Goal: Navigation & Orientation: Find specific page/section

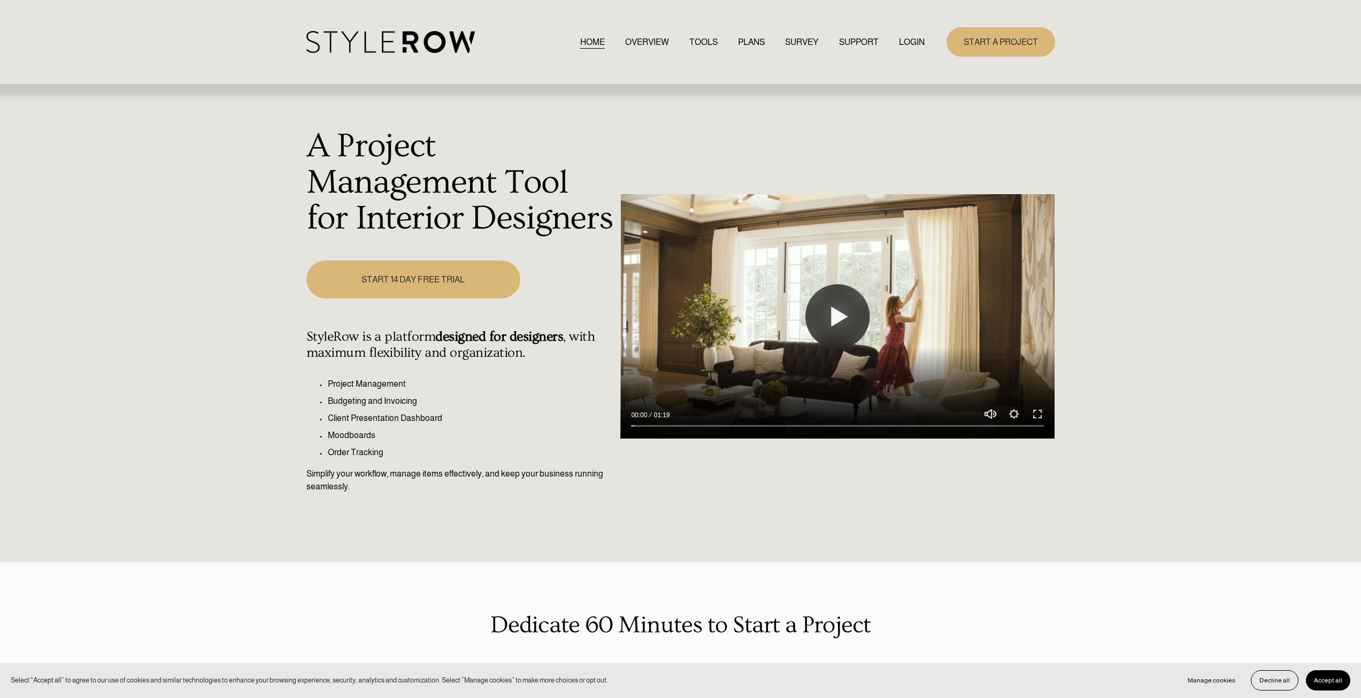
drag, startPoint x: 0, startPoint y: 0, endPoint x: 904, endPoint y: 44, distance: 904.8
click at [904, 44] on link "LOGIN" at bounding box center [912, 42] width 26 height 14
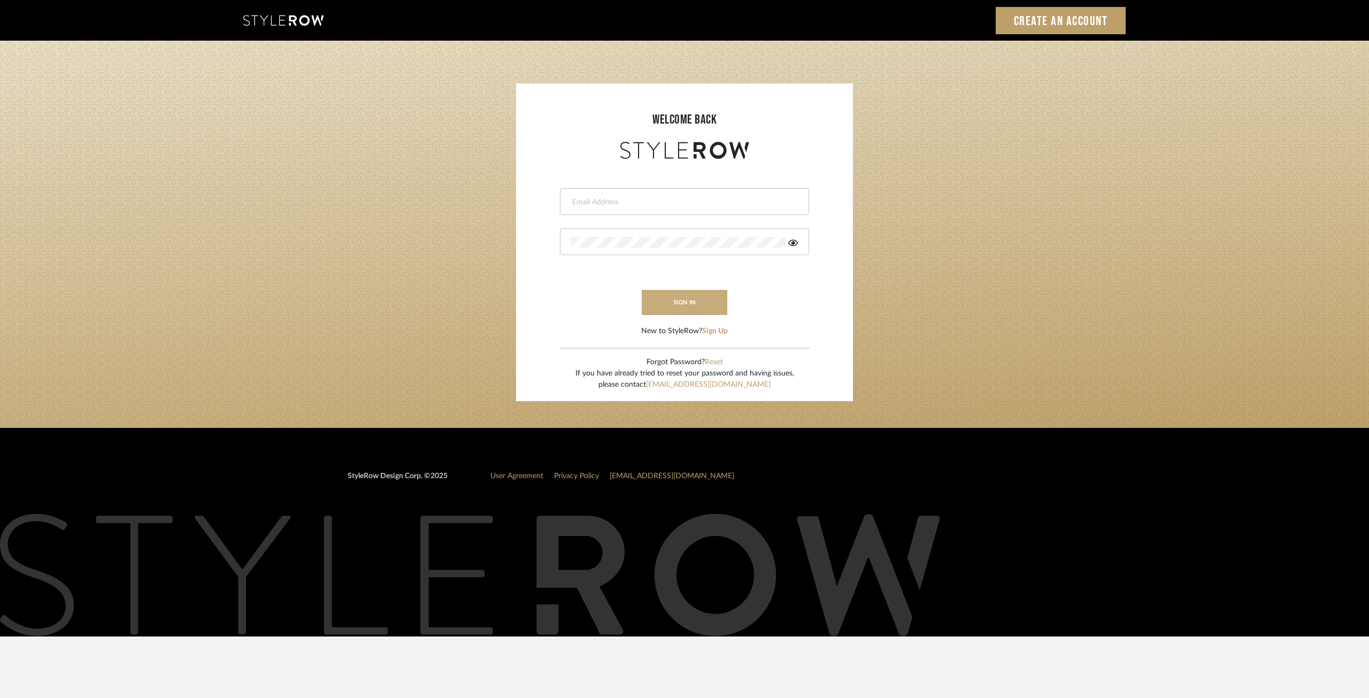
type input "[EMAIL_ADDRESS][DOMAIN_NAME]"
click at [678, 304] on button "sign in" at bounding box center [685, 302] width 86 height 25
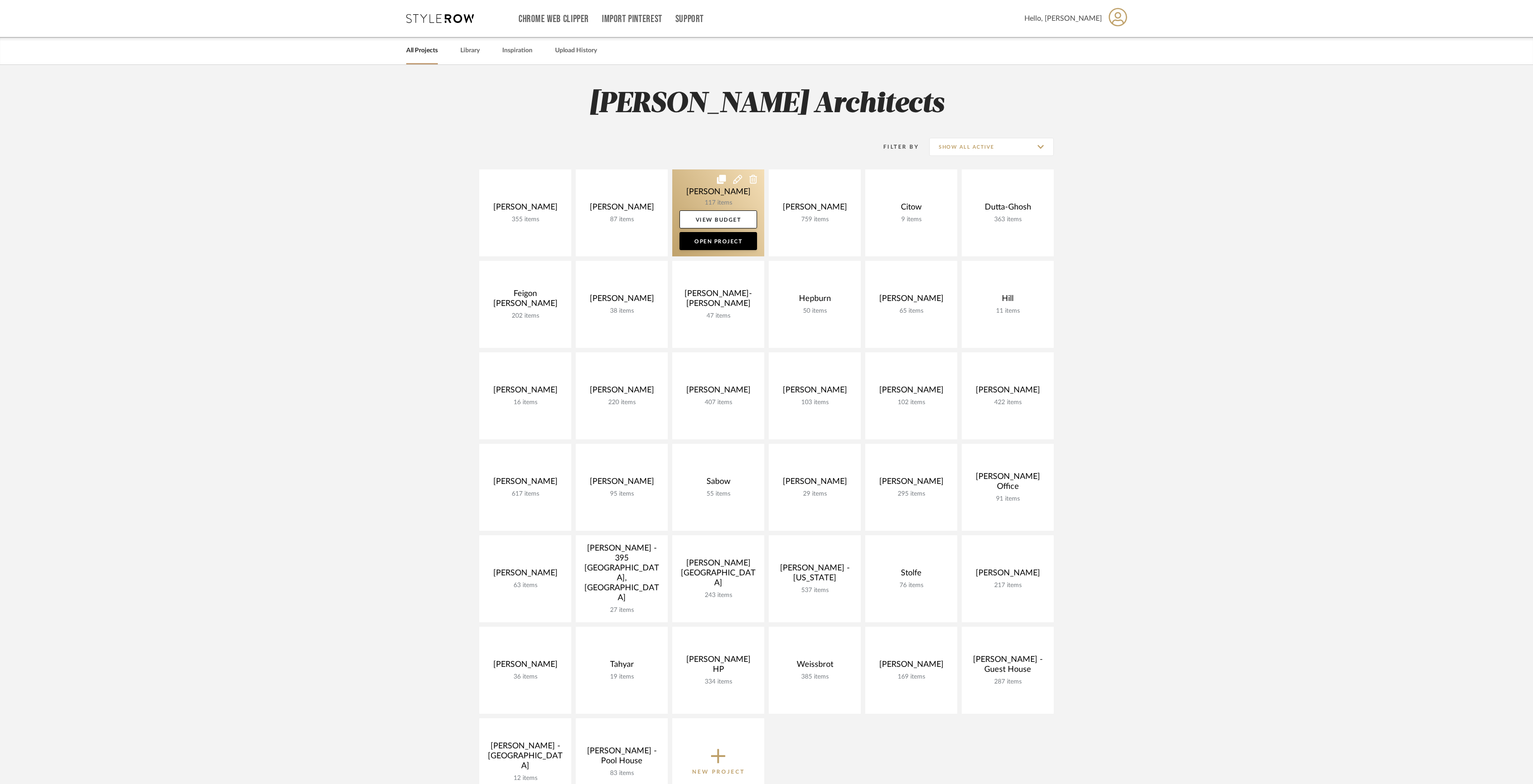
click at [717, 181] on icon at bounding box center [721, 179] width 9 height 9
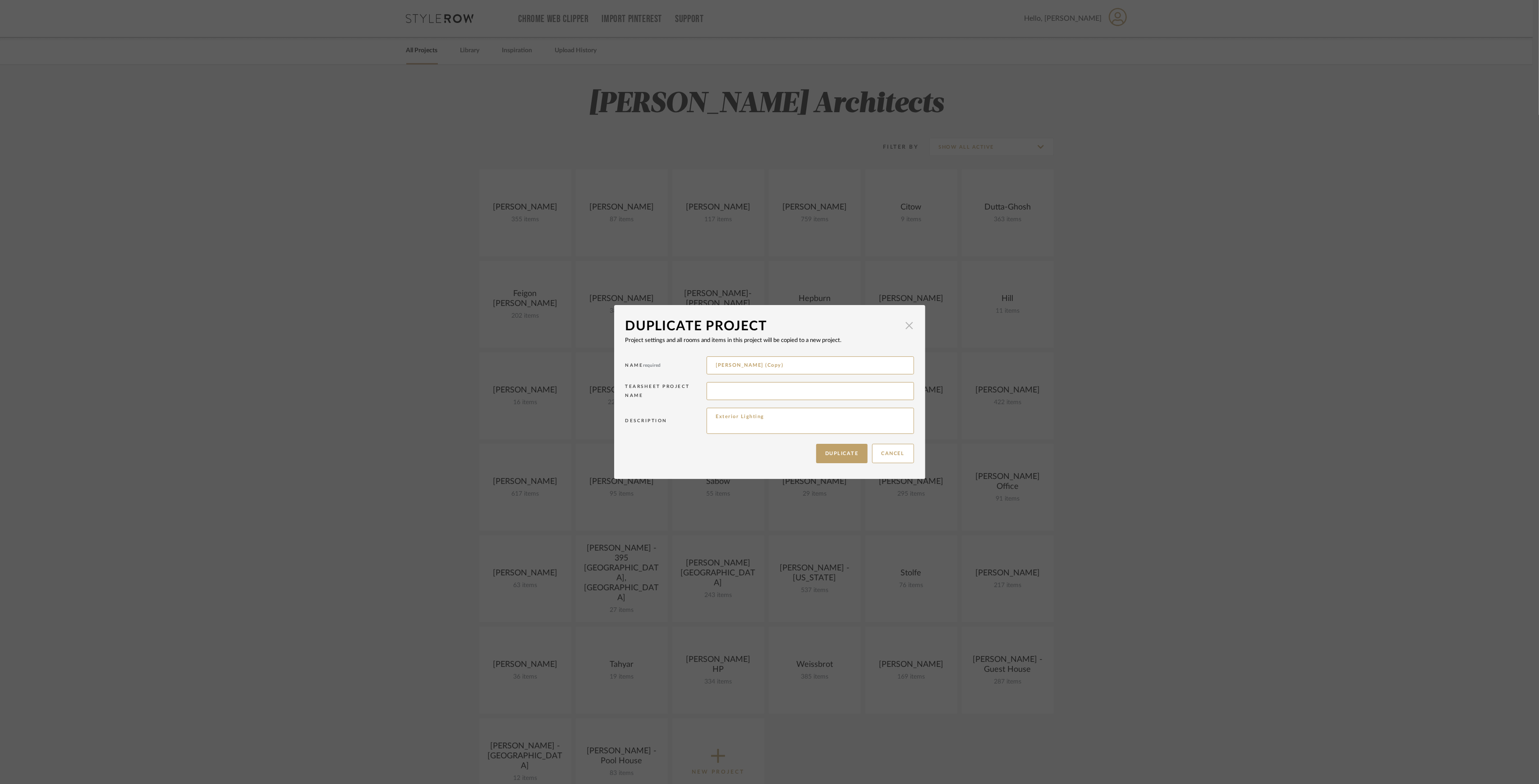
click at [907, 323] on span "button" at bounding box center [909, 325] width 18 height 18
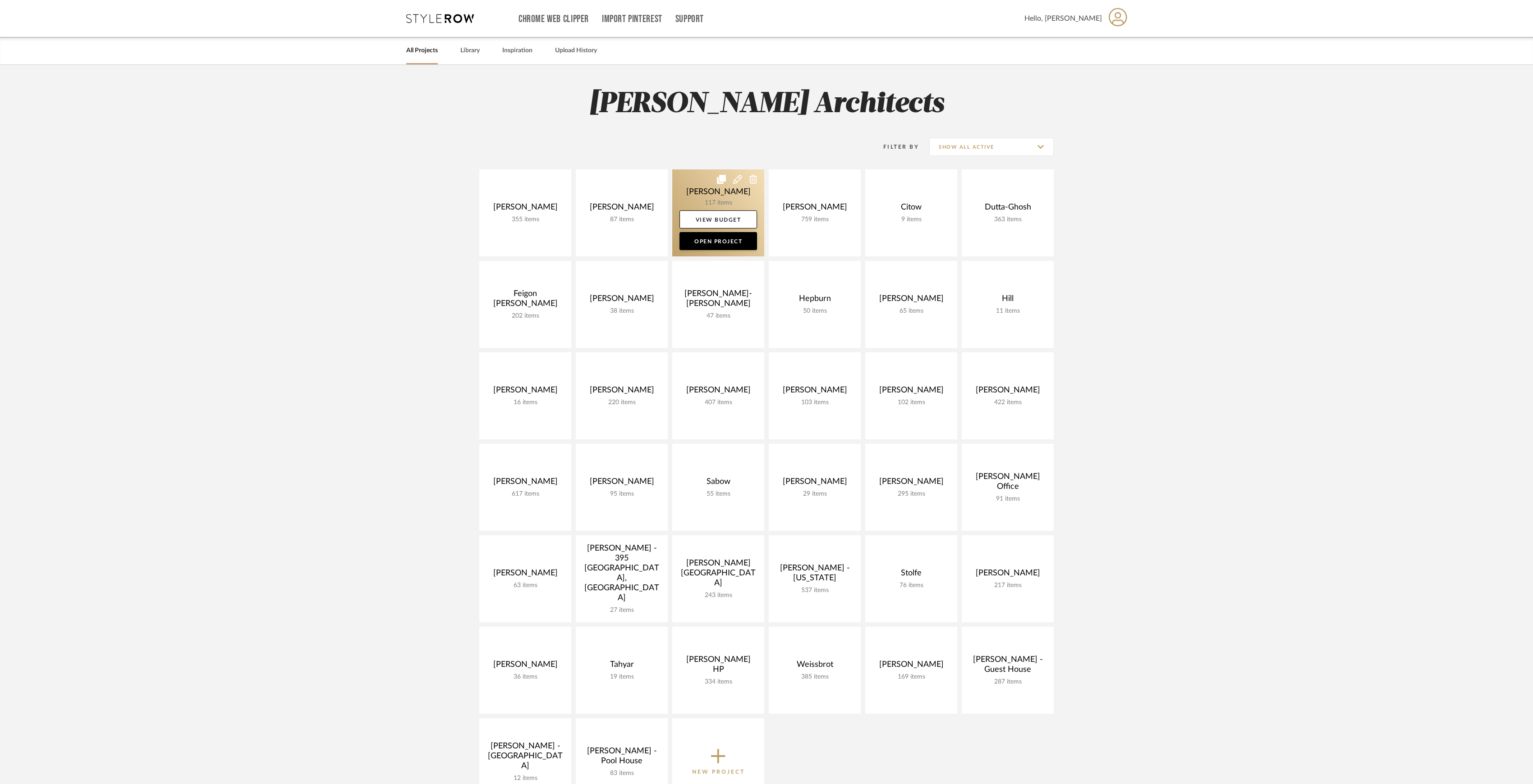
click at [704, 198] on link at bounding box center [718, 212] width 92 height 87
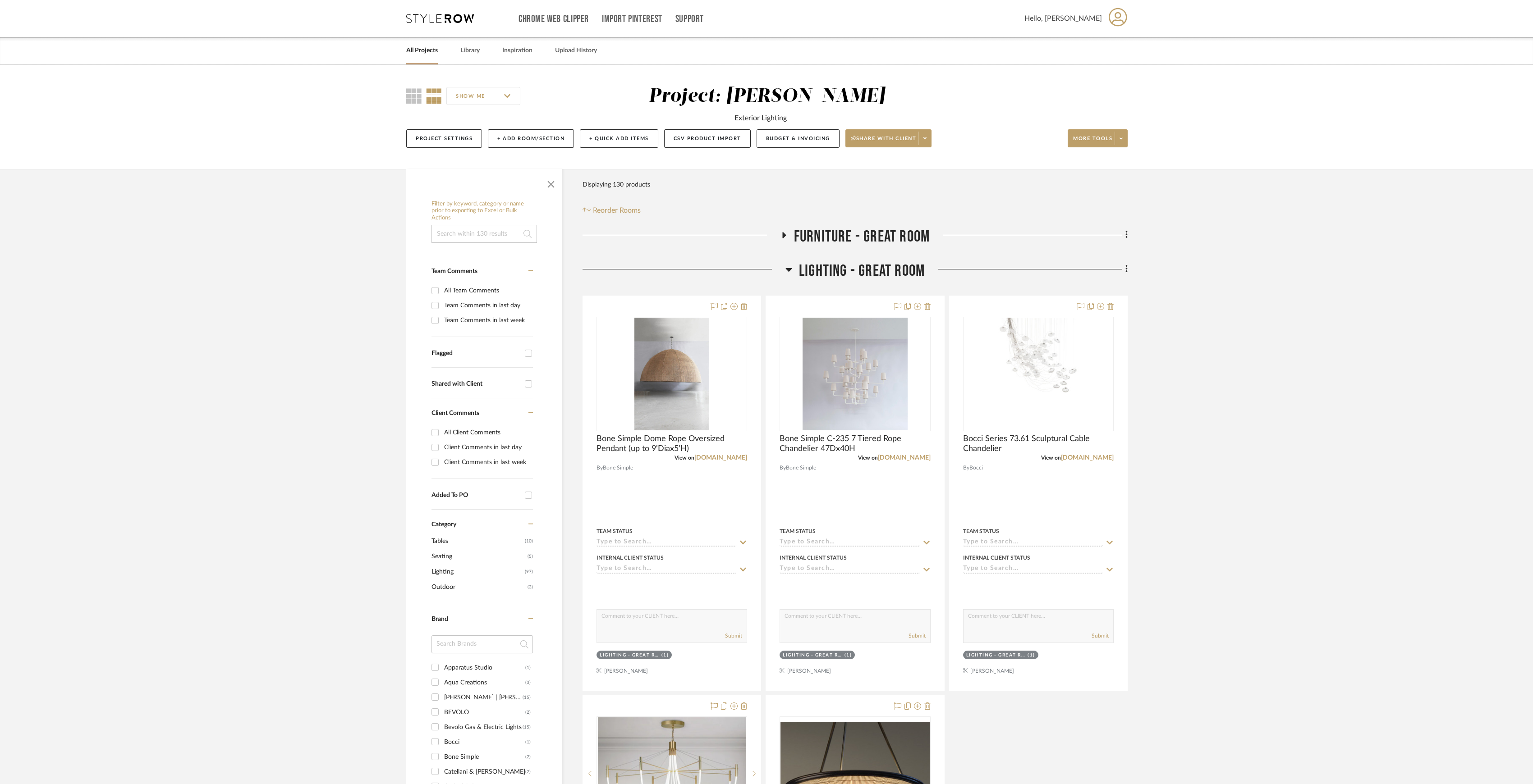
click at [839, 273] on span "LIGHTING - GREAT ROOM" at bounding box center [862, 271] width 126 height 19
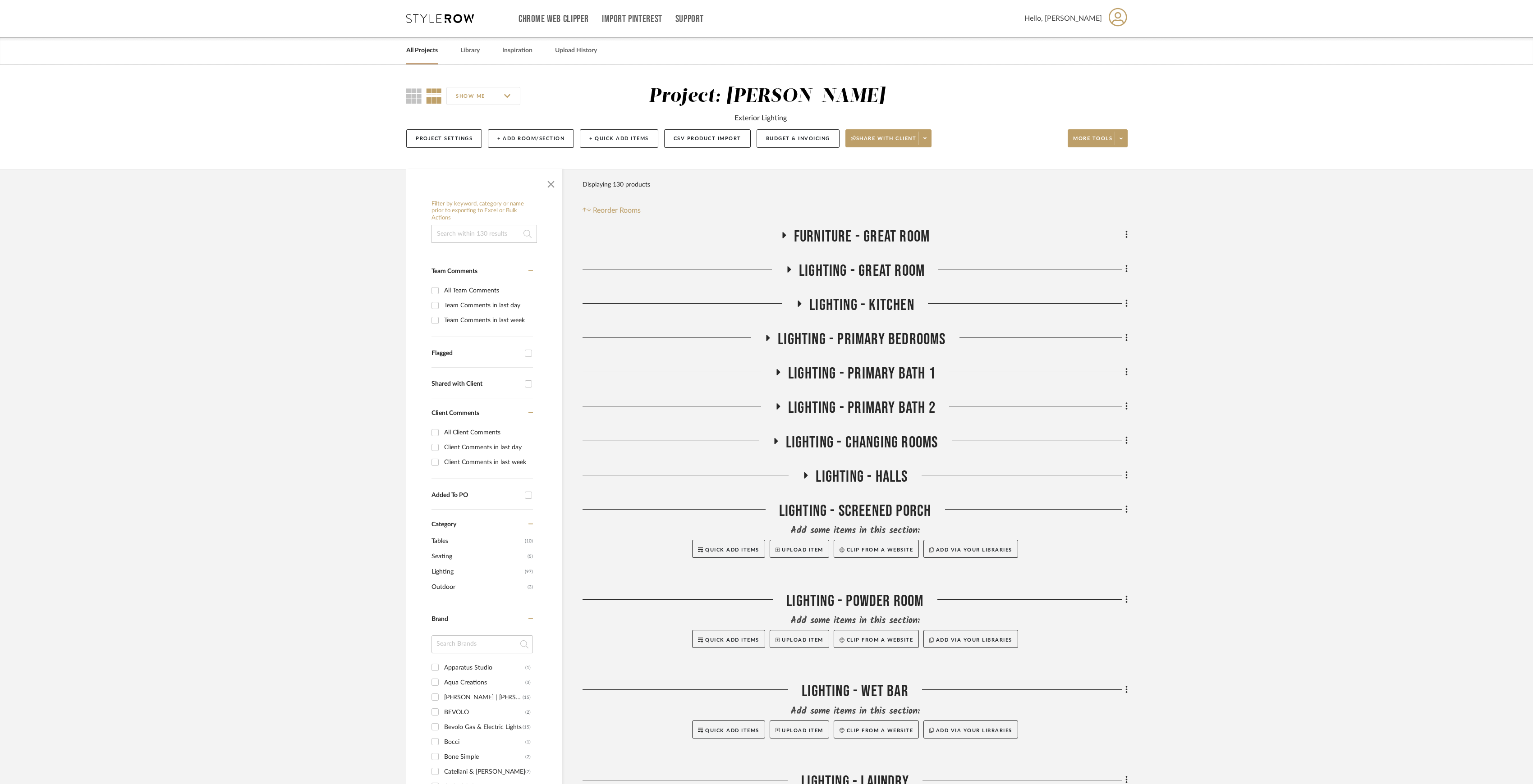
click at [839, 238] on span "FURNITURE - GREAT ROOM" at bounding box center [862, 237] width 136 height 19
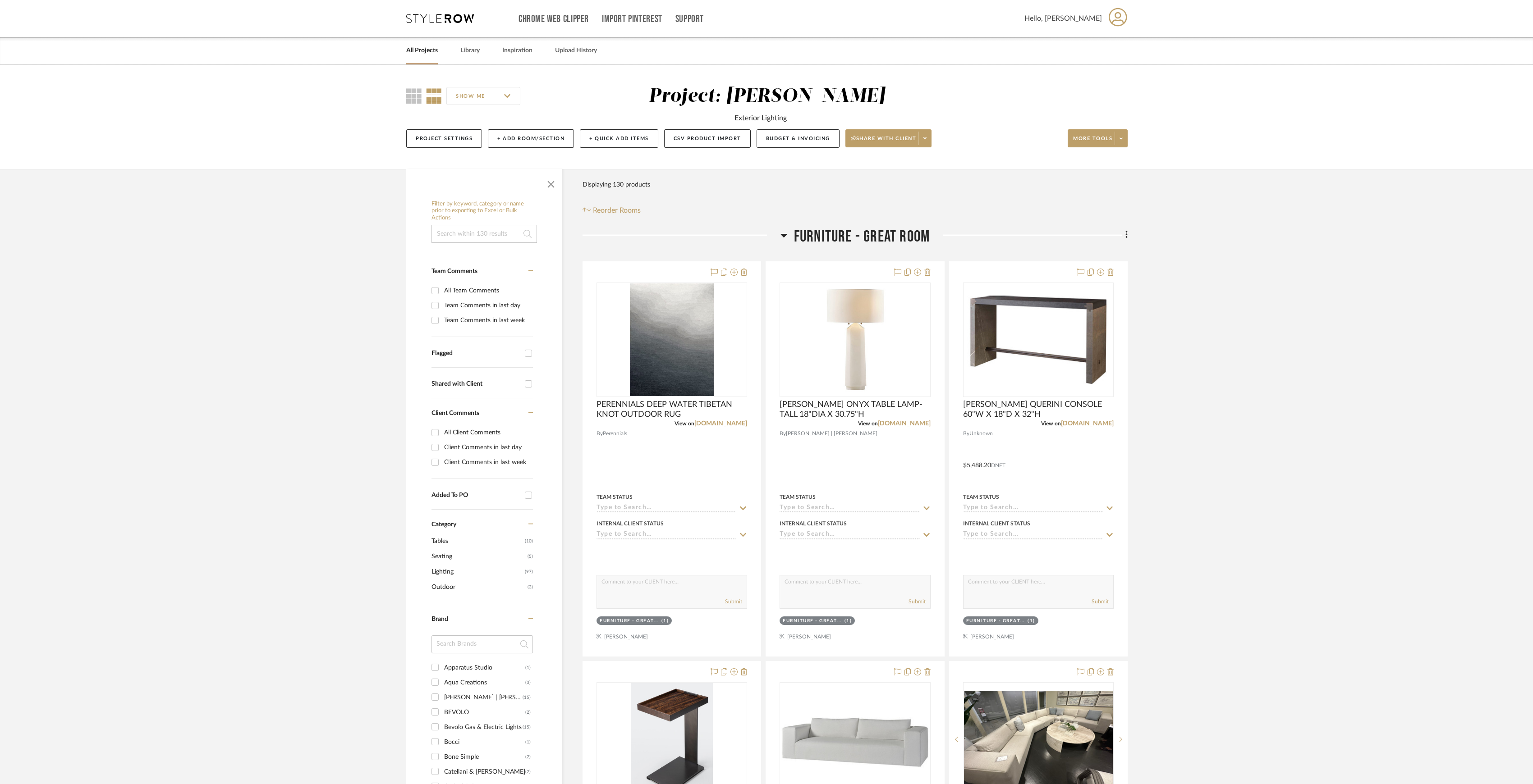
click at [839, 238] on span "FURNITURE - GREAT ROOM" at bounding box center [862, 237] width 136 height 19
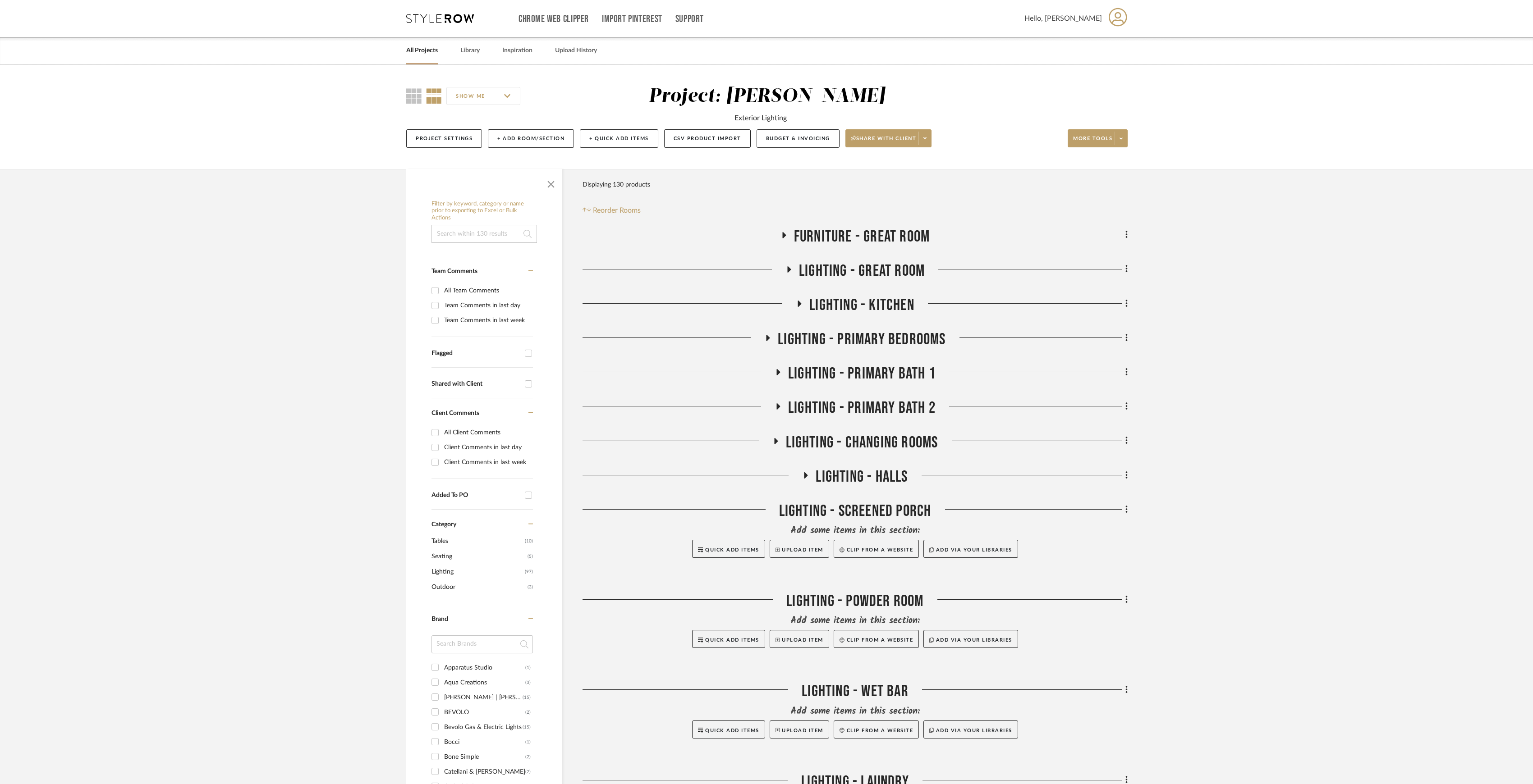
click at [836, 293] on div "FURNITURE - GREAT ROOM LIGHTING - GREAT ROOM LIGHTING - KITCHEN LIGHTING - PRIM…" at bounding box center [855, 643] width 546 height 831
click at [836, 305] on span "LIGHTING - KITCHEN" at bounding box center [862, 305] width 105 height 19
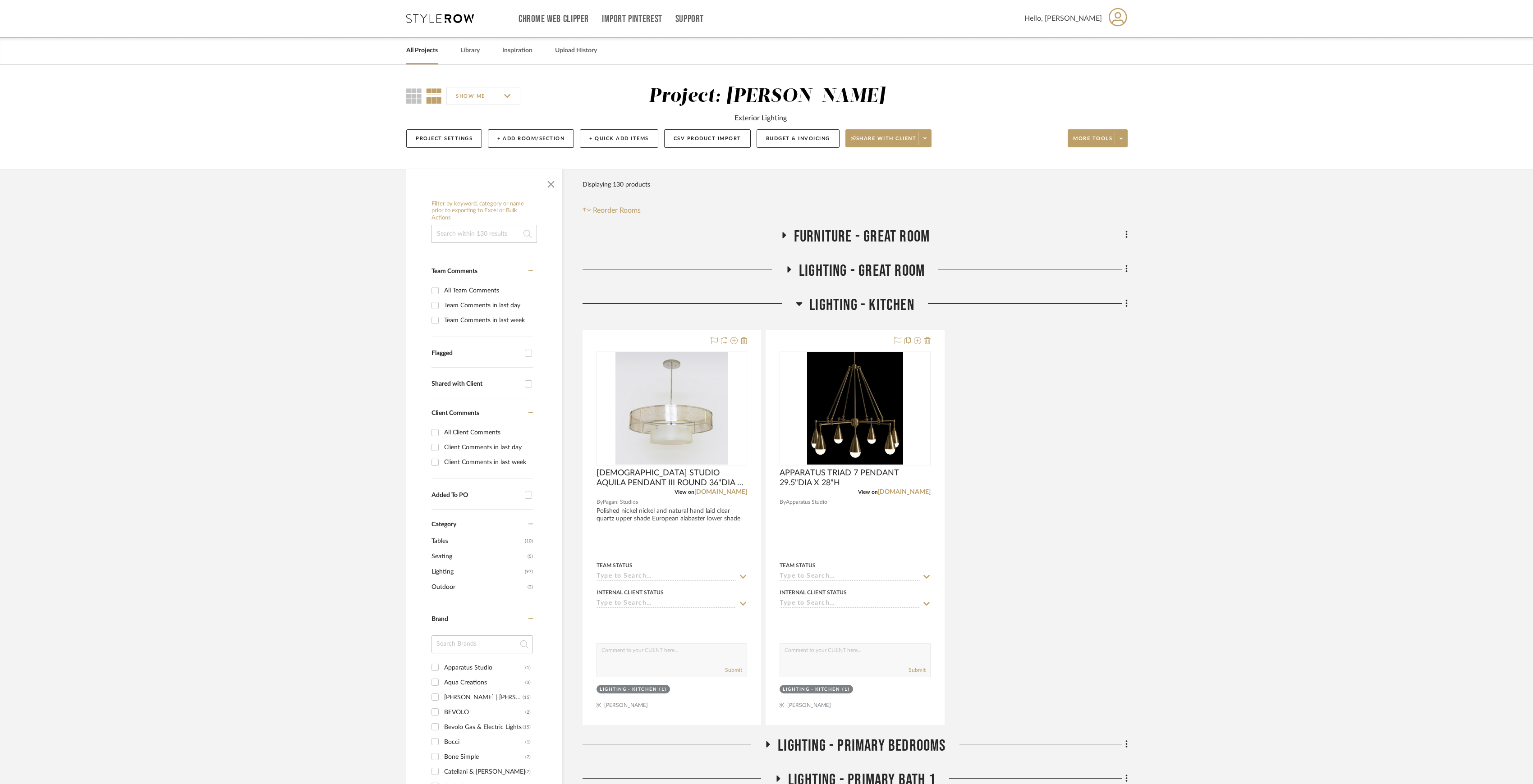
scroll to position [60, 0]
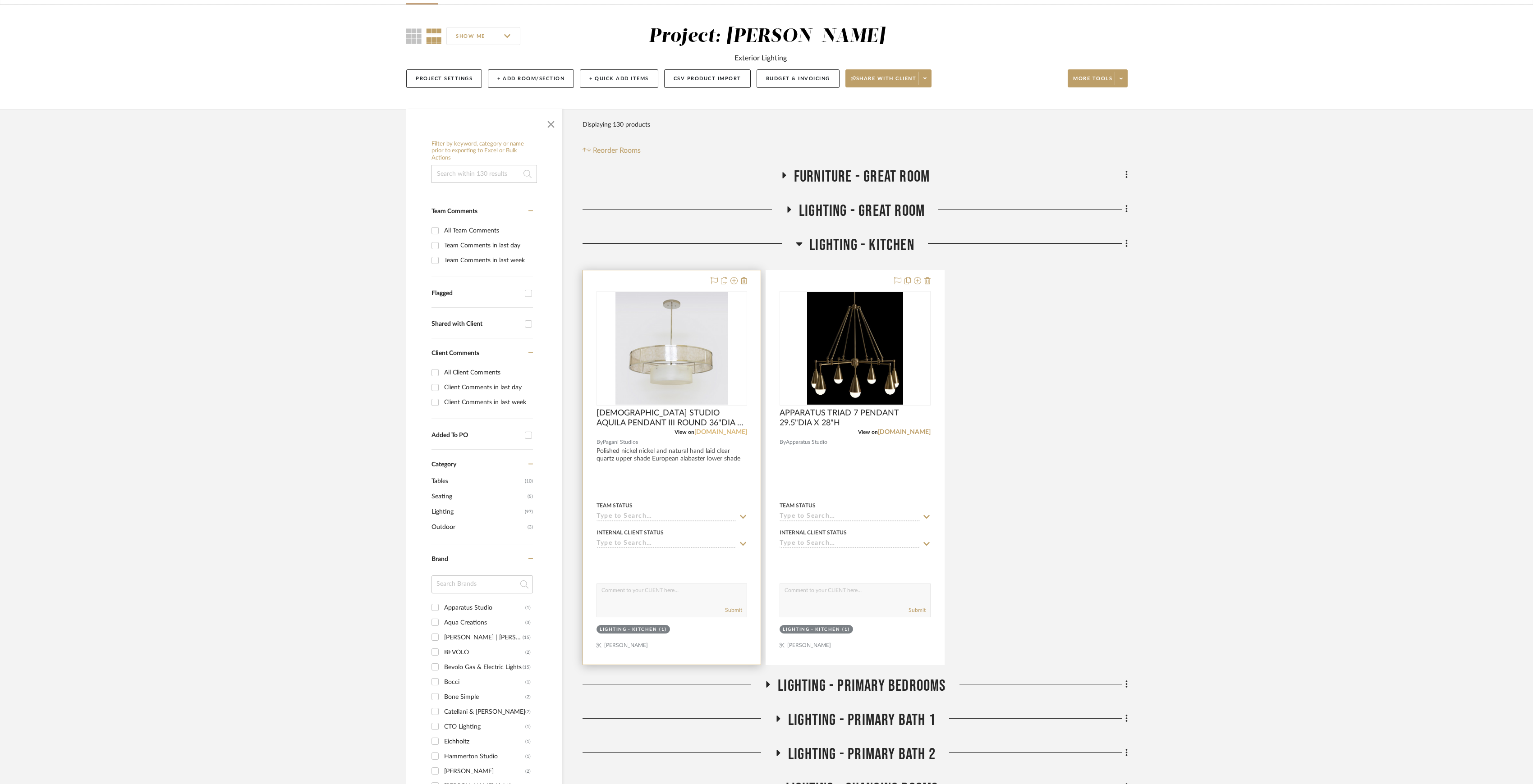
click at [729, 433] on link "paganistudio.com" at bounding box center [721, 432] width 53 height 6
